Goal: Task Accomplishment & Management: Manage account settings

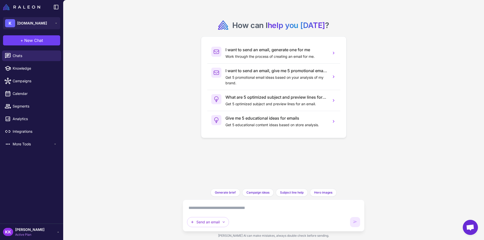
click at [29, 229] on span "[PERSON_NAME]" at bounding box center [29, 230] width 29 height 6
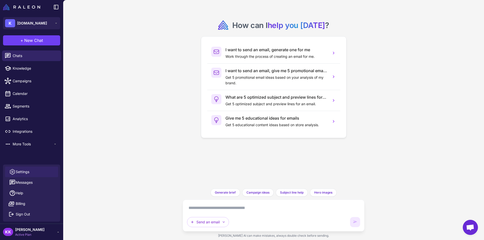
click at [38, 171] on link "Settings" at bounding box center [31, 172] width 53 height 11
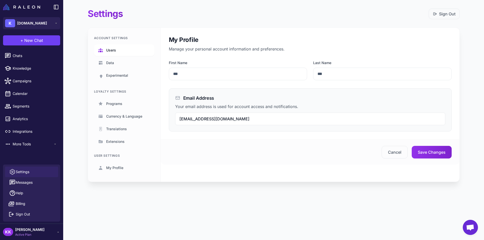
click at [112, 48] on span "Users" at bounding box center [111, 50] width 10 height 6
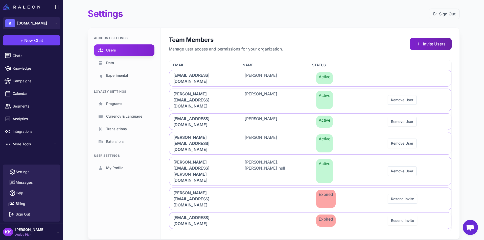
click at [428, 42] on button "Invite Users" at bounding box center [430, 44] width 42 height 12
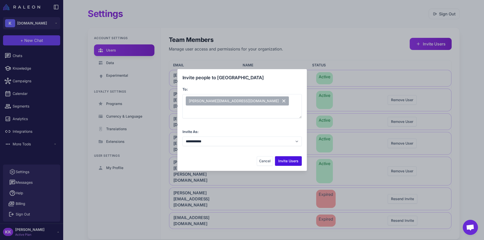
click at [285, 162] on button "Invite Users" at bounding box center [288, 161] width 27 height 10
